Goal: Task Accomplishment & Management: Use online tool/utility

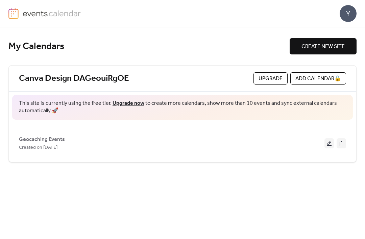
click at [322, 116] on div "This site is currently using the free tier. Upgrade now to create more calendar…" at bounding box center [182, 107] width 341 height 25
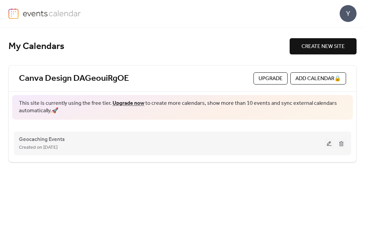
click at [328, 143] on button at bounding box center [329, 143] width 9 height 10
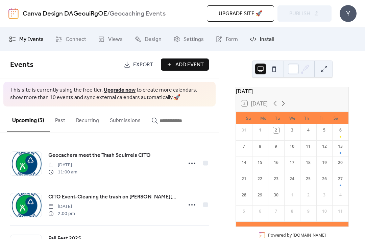
click at [270, 39] on span "Install" at bounding box center [267, 40] width 14 height 8
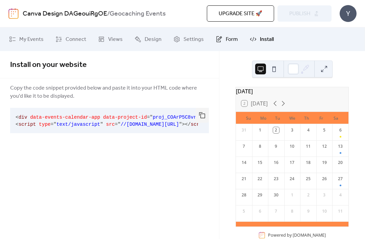
click at [226, 46] on link "Form" at bounding box center [227, 39] width 32 height 18
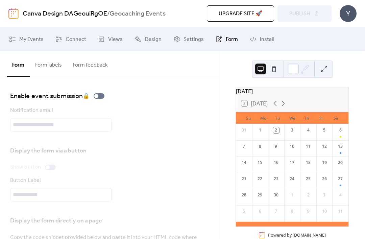
click at [52, 69] on button "Form labels" at bounding box center [49, 63] width 38 height 25
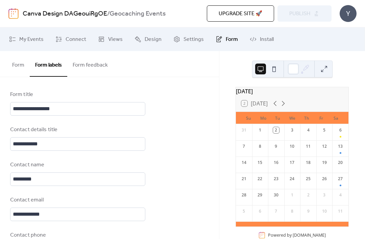
click at [98, 67] on button "Form feedback" at bounding box center [90, 63] width 46 height 25
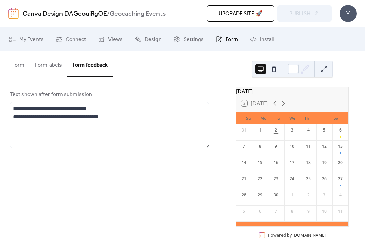
click at [60, 67] on button "Form labels" at bounding box center [49, 63] width 38 height 25
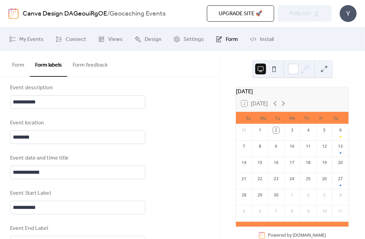
scroll to position [253, 0]
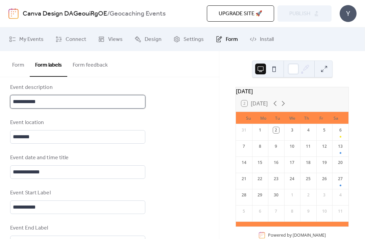
click at [117, 109] on input "**********" at bounding box center [77, 102] width 135 height 14
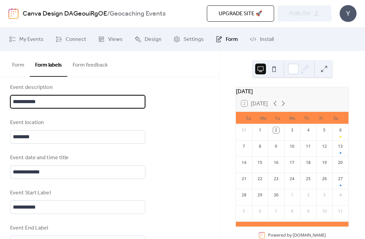
click at [188, 139] on div "**********" at bounding box center [109, 131] width 219 height 615
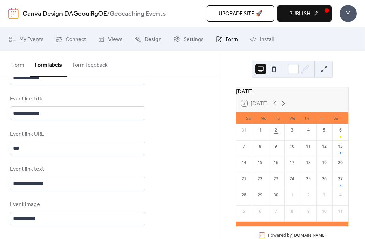
scroll to position [493, 0]
click at [115, 42] on span "Views" at bounding box center [115, 40] width 15 height 8
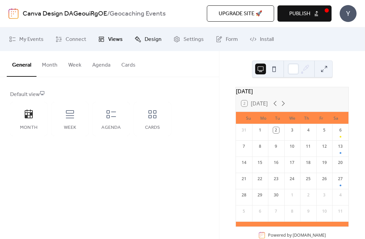
click at [145, 41] on span "Design" at bounding box center [153, 40] width 17 height 8
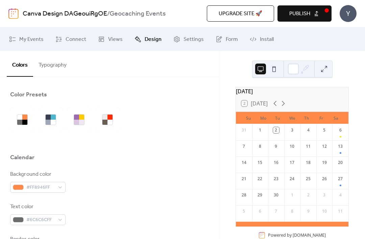
scroll to position [0, 0]
click at [320, 13] on button "Publish" at bounding box center [305, 13] width 54 height 16
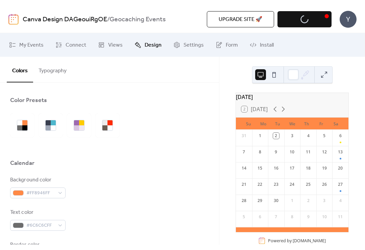
scroll to position [0, 0]
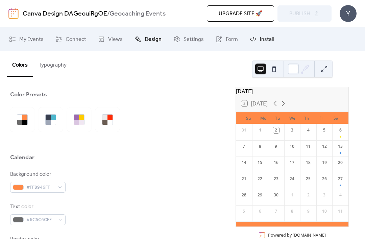
click at [271, 36] on span "Install" at bounding box center [267, 40] width 14 height 8
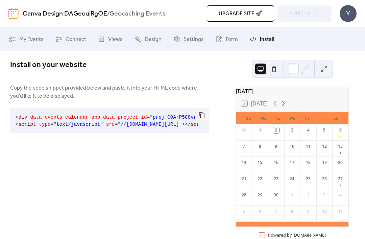
click at [200, 115] on button "button" at bounding box center [203, 115] width 14 height 15
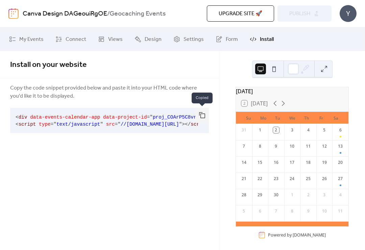
click at [206, 191] on div "Install on your website Copy the code snippet provided below and paste it into …" at bounding box center [109, 150] width 219 height 199
click at [274, 72] on button at bounding box center [274, 69] width 11 height 11
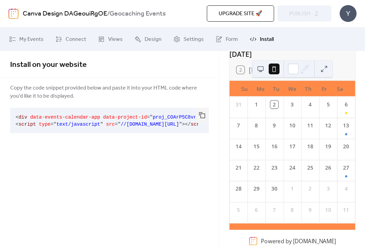
scroll to position [41, 0]
click at [341, 115] on div "6" at bounding box center [346, 107] width 18 height 21
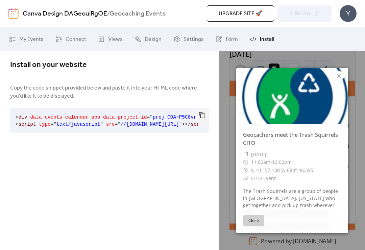
click at [343, 78] on icon at bounding box center [340, 76] width 8 height 8
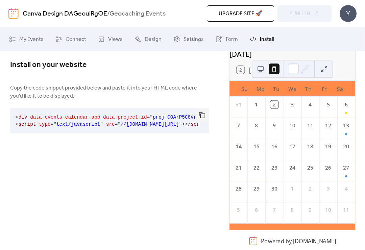
click at [311, 107] on div "4" at bounding box center [310, 105] width 8 height 8
click at [313, 107] on div "4" at bounding box center [310, 103] width 18 height 13
click at [257, 72] on button at bounding box center [260, 69] width 11 height 11
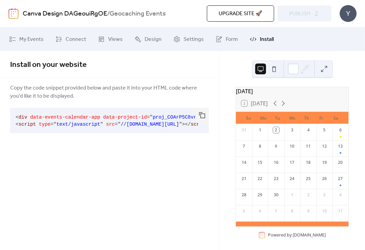
scroll to position [0, 0]
